Goal: Navigation & Orientation: Find specific page/section

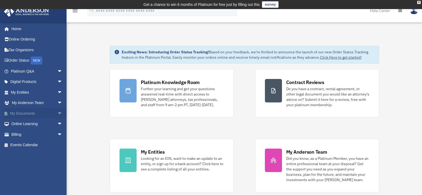
click at [57, 113] on span "arrow_drop_down" at bounding box center [62, 113] width 11 height 11
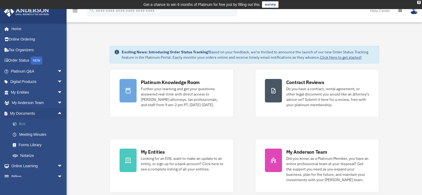
click at [27, 125] on link "Box" at bounding box center [38, 124] width 63 height 11
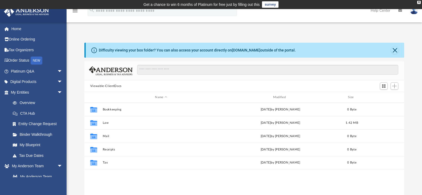
scroll to position [117, 316]
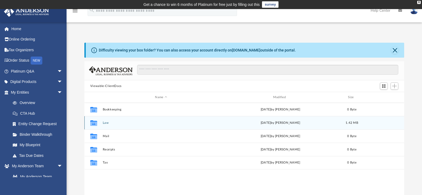
click at [98, 123] on icon "Collaborated Folder" at bounding box center [94, 122] width 9 height 9
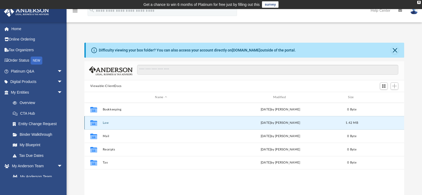
click at [107, 123] on button "Law" at bounding box center [161, 122] width 117 height 3
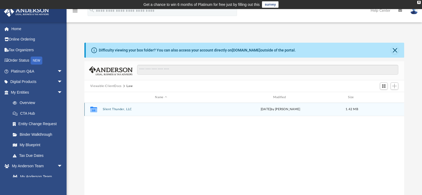
click at [111, 110] on button "Silent Thunder, LLC" at bounding box center [161, 108] width 117 height 3
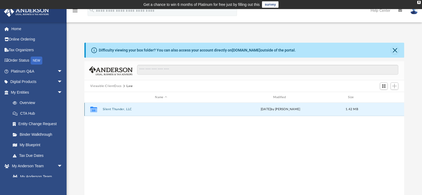
click at [111, 110] on button "Silent Thunder, LLC" at bounding box center [161, 108] width 117 height 3
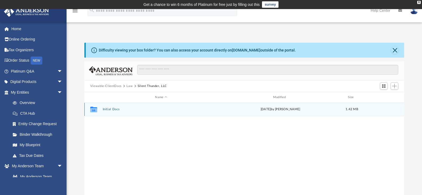
click at [92, 109] on icon "grid" at bounding box center [93, 110] width 7 height 4
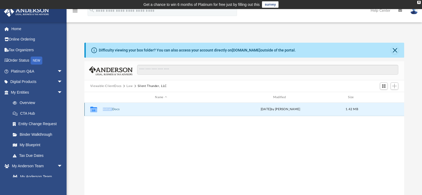
click at [92, 109] on icon "grid" at bounding box center [93, 110] width 7 height 4
click at [57, 92] on span "arrow_drop_down" at bounding box center [62, 92] width 11 height 11
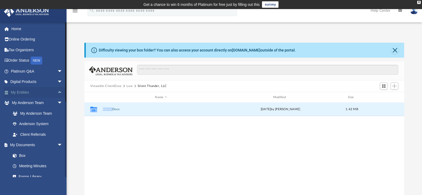
click at [51, 94] on link "My Entities arrow_drop_up" at bounding box center [37, 92] width 67 height 11
click at [396, 52] on button "Close" at bounding box center [394, 49] width 7 height 7
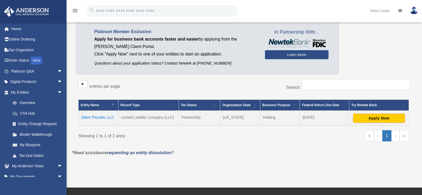
scroll to position [44, 0]
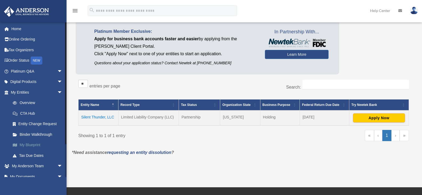
click at [27, 145] on link "My Blueprint" at bounding box center [38, 145] width 63 height 11
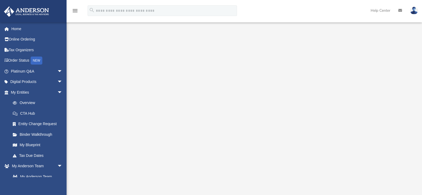
scroll to position [62, 0]
click at [31, 70] on link "Platinum Q&A arrow_drop_down" at bounding box center [37, 71] width 67 height 11
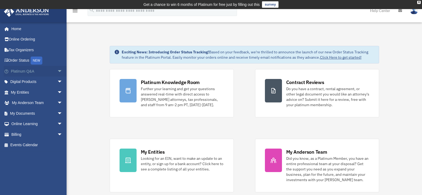
click at [31, 72] on link "Platinum Q&A arrow_drop_down" at bounding box center [37, 71] width 67 height 11
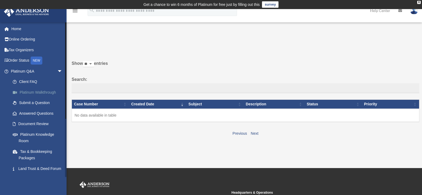
click at [29, 91] on link "Platinum Walkthrough" at bounding box center [38, 92] width 63 height 11
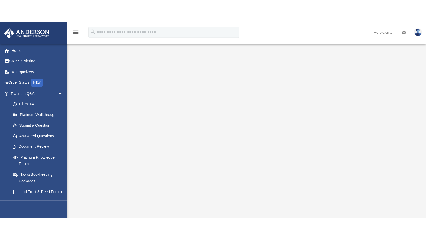
scroll to position [44, 0]
